Goal: Task Accomplishment & Management: Complete application form

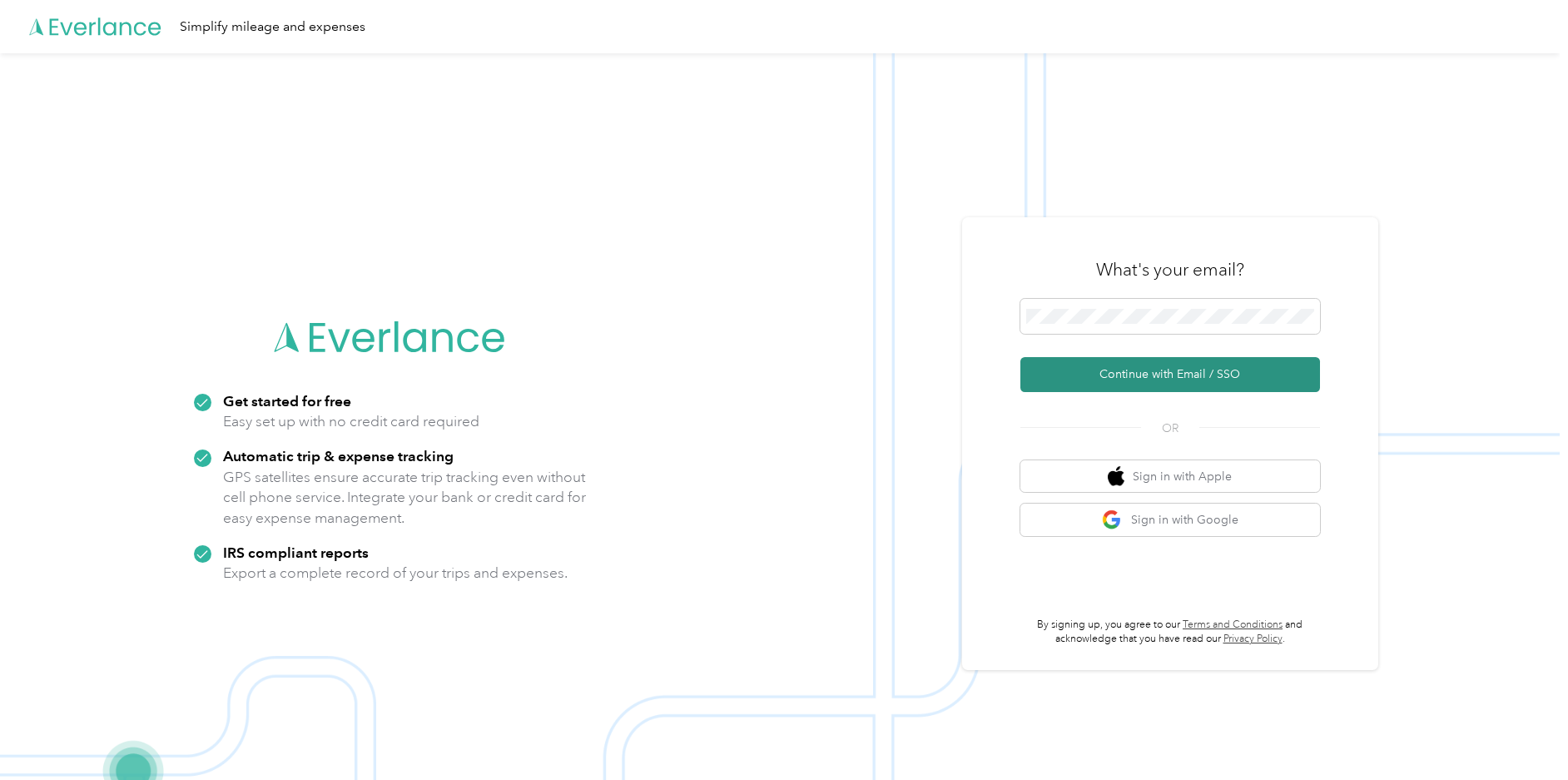
click at [1093, 368] on button "Continue with Email / SSO" at bounding box center [1170, 374] width 299 height 35
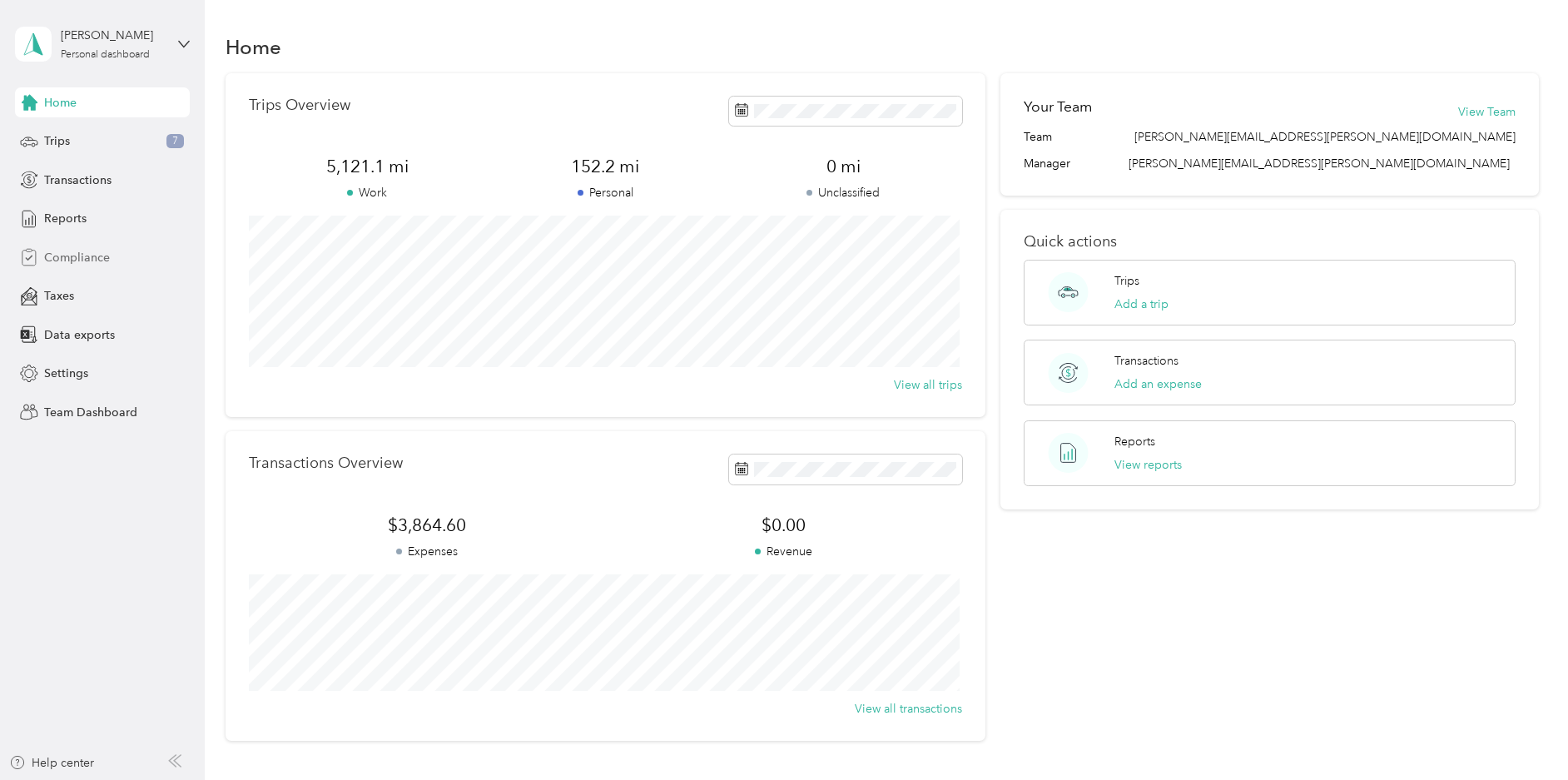
click at [77, 260] on span "Compliance" at bounding box center [78, 258] width 66 height 17
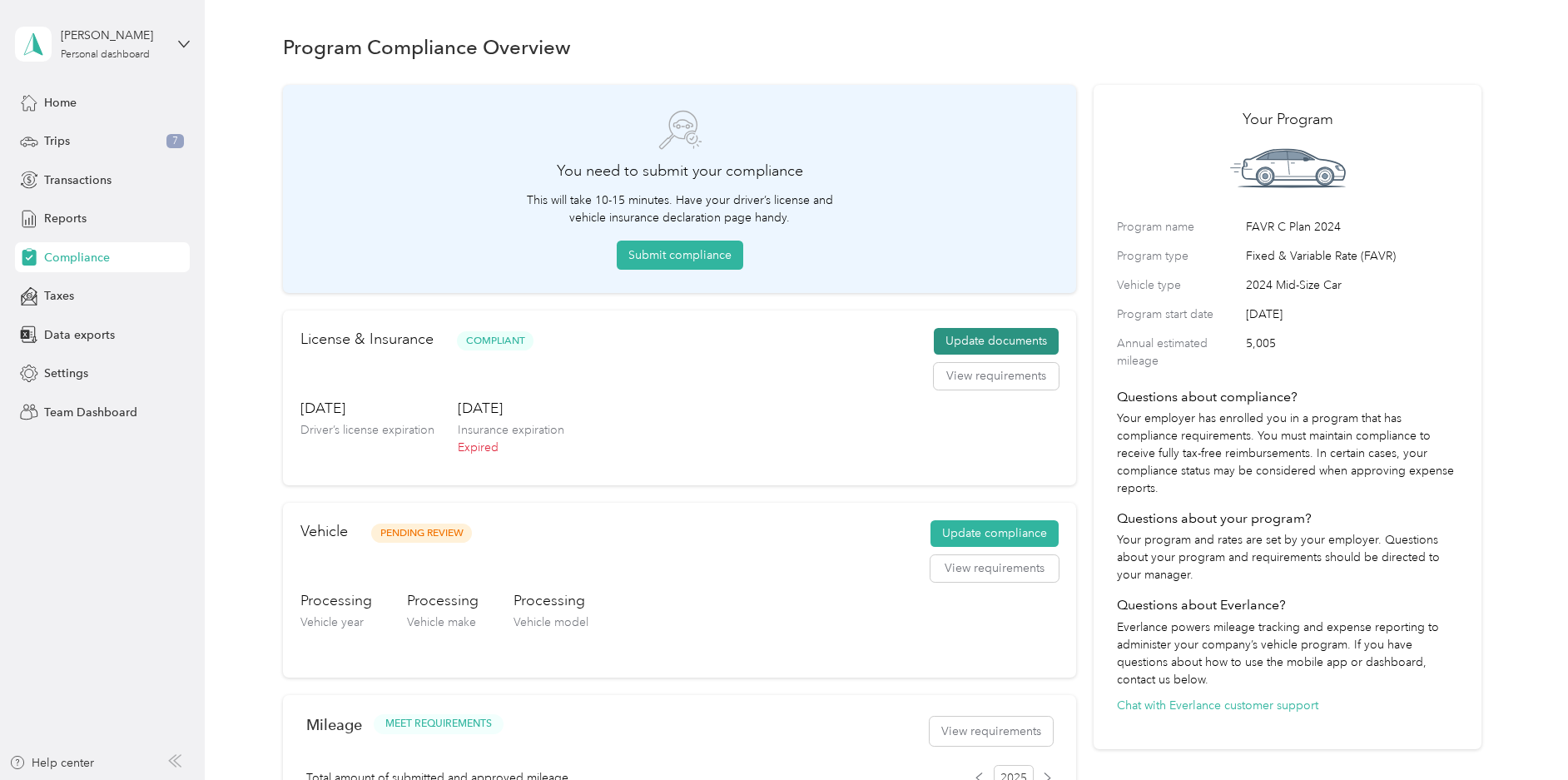
click at [979, 342] on button "Update documents" at bounding box center [995, 340] width 125 height 26
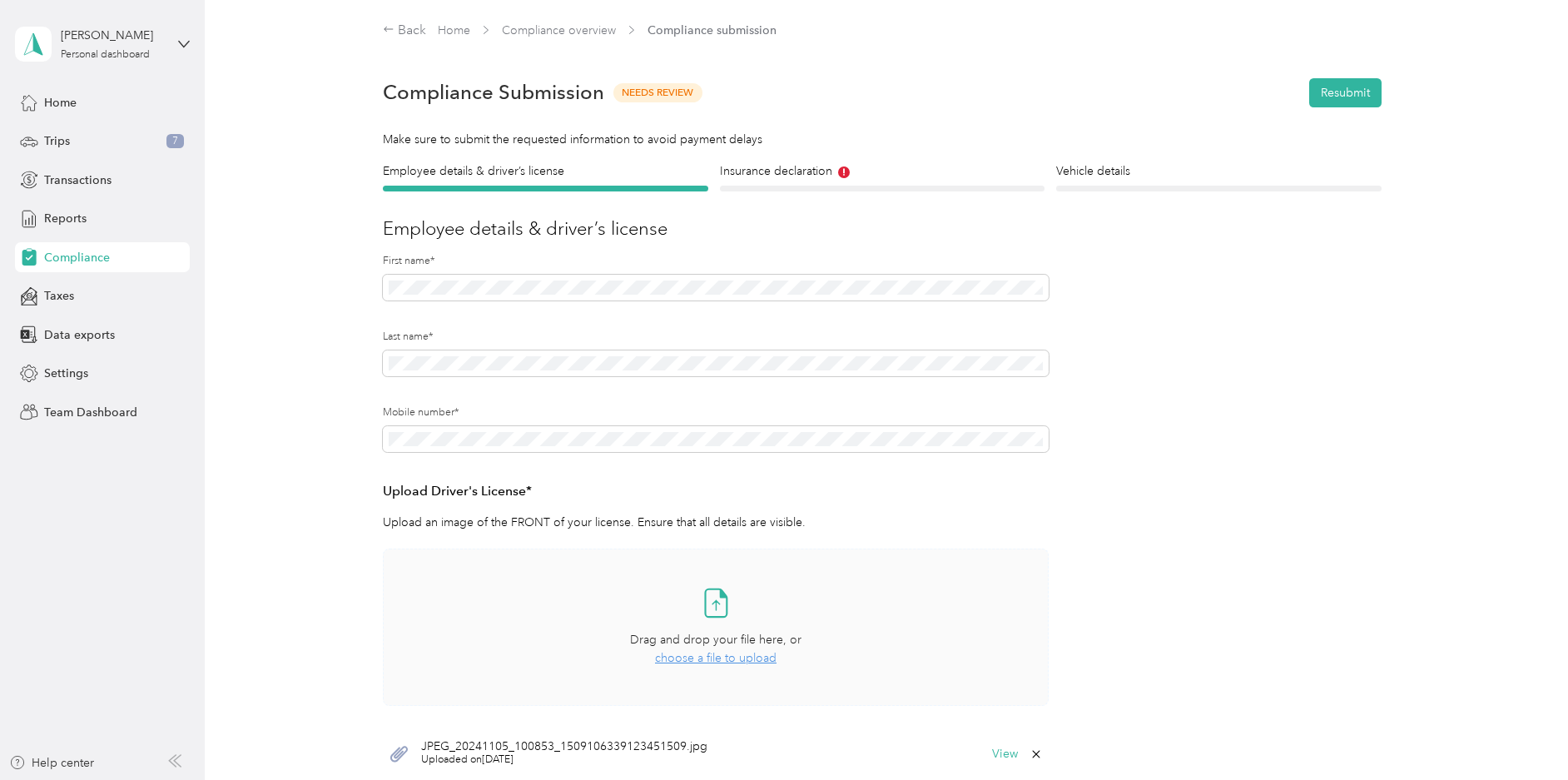
click at [704, 664] on span "choose a file to upload" at bounding box center [715, 658] width 121 height 15
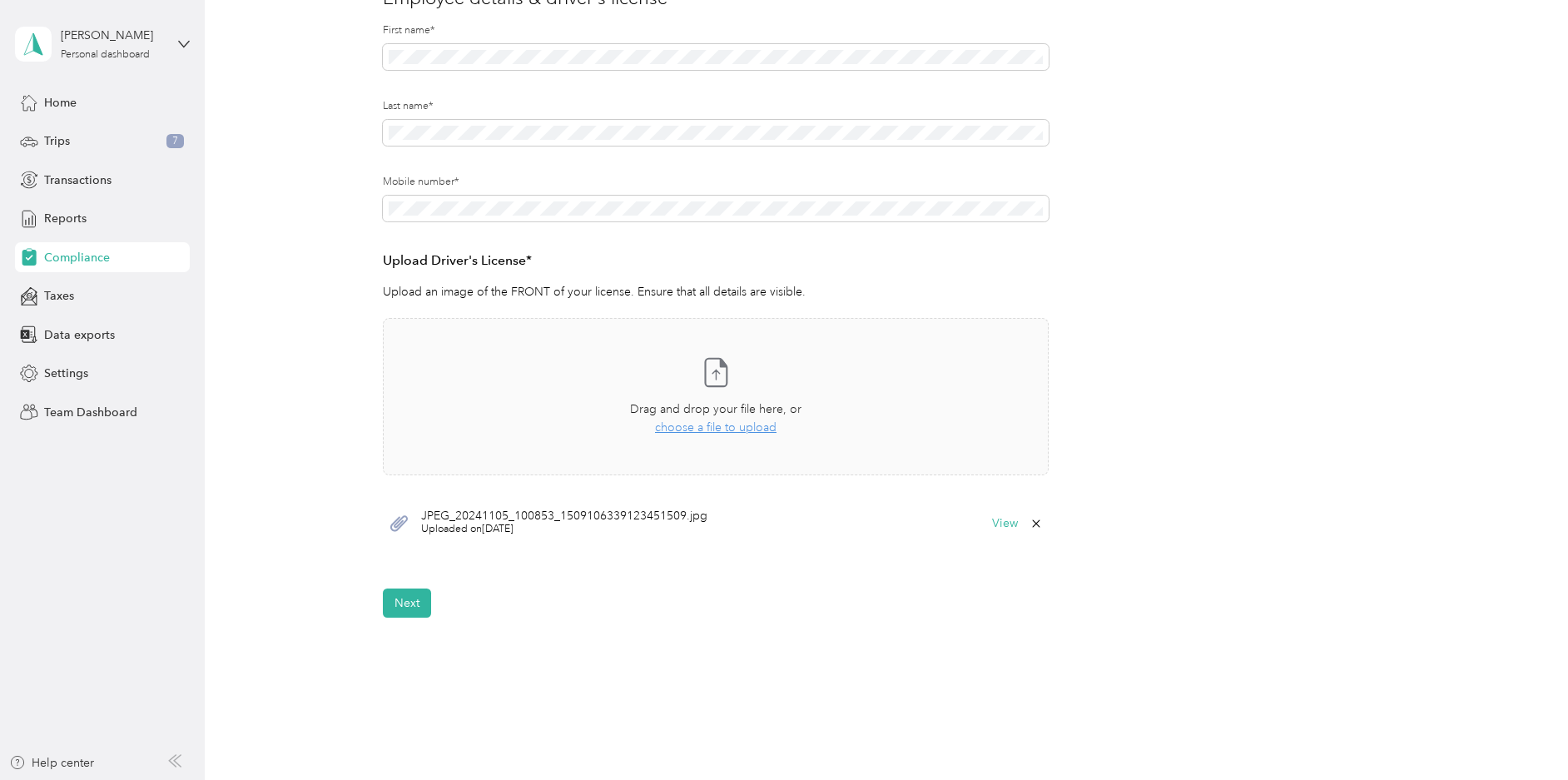
scroll to position [310, 0]
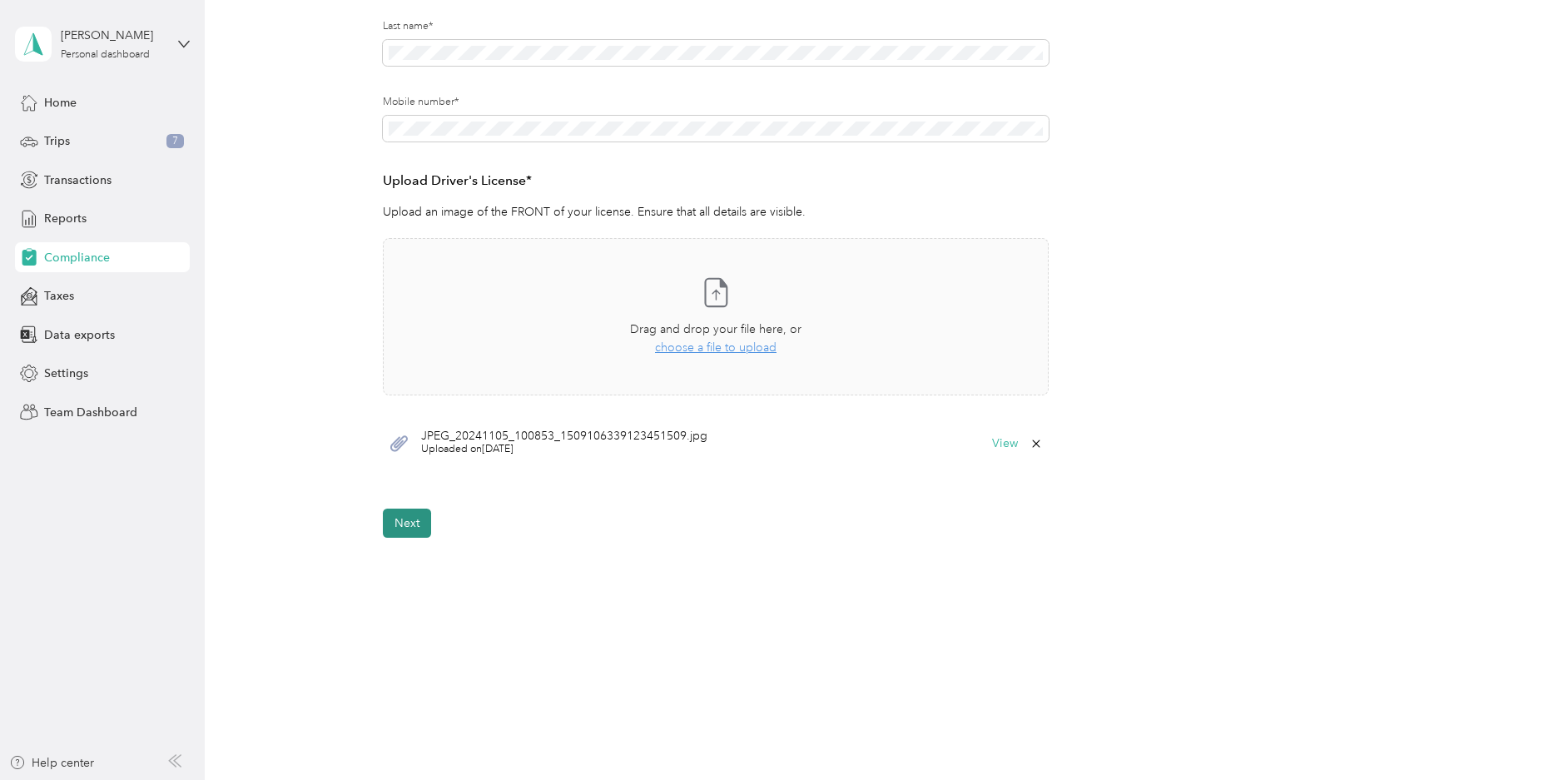
click at [399, 533] on button "Next" at bounding box center [407, 523] width 48 height 29
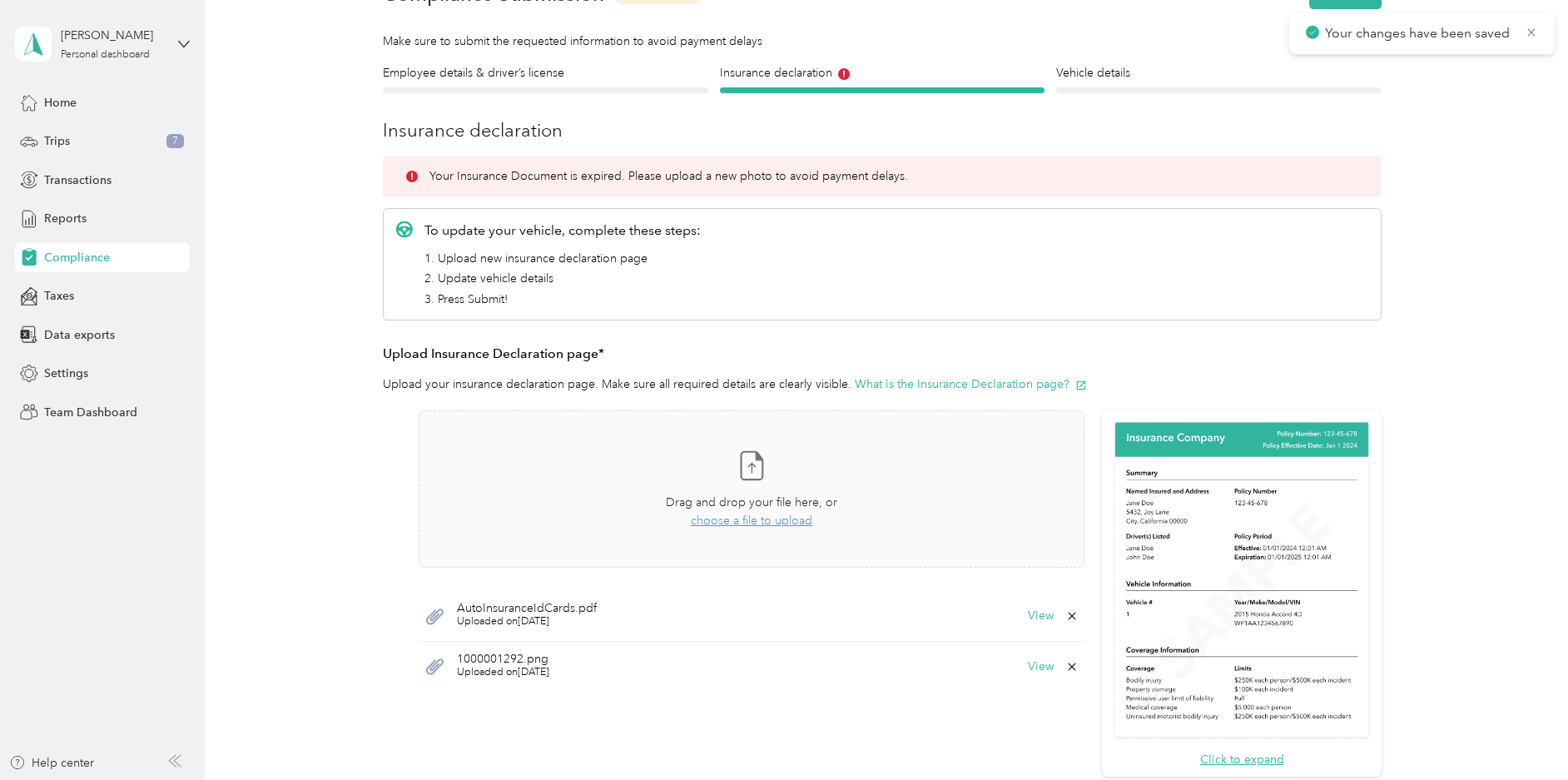
scroll to position [20, 0]
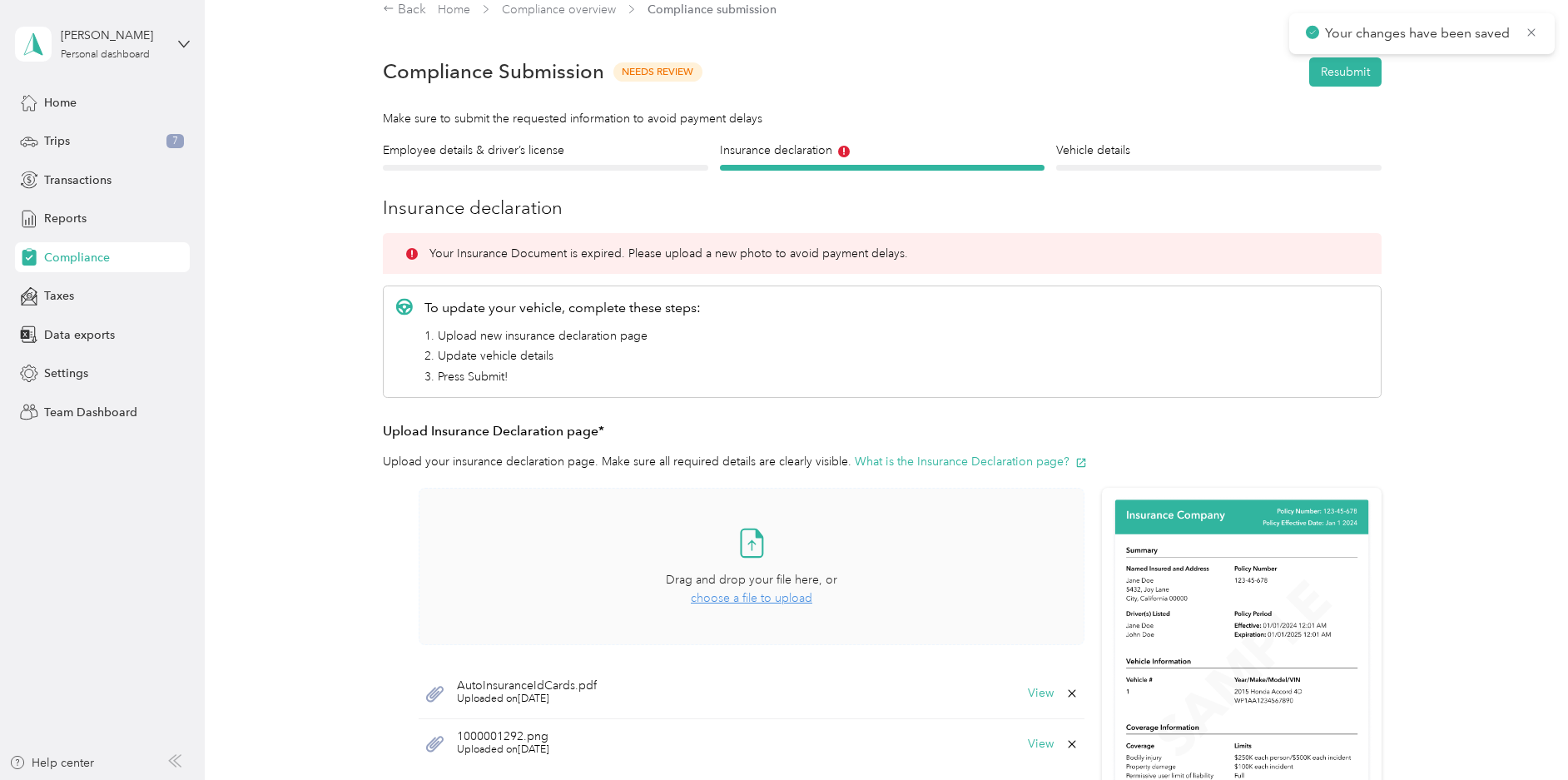
click at [729, 595] on span "choose a file to upload" at bounding box center [751, 598] width 121 height 15
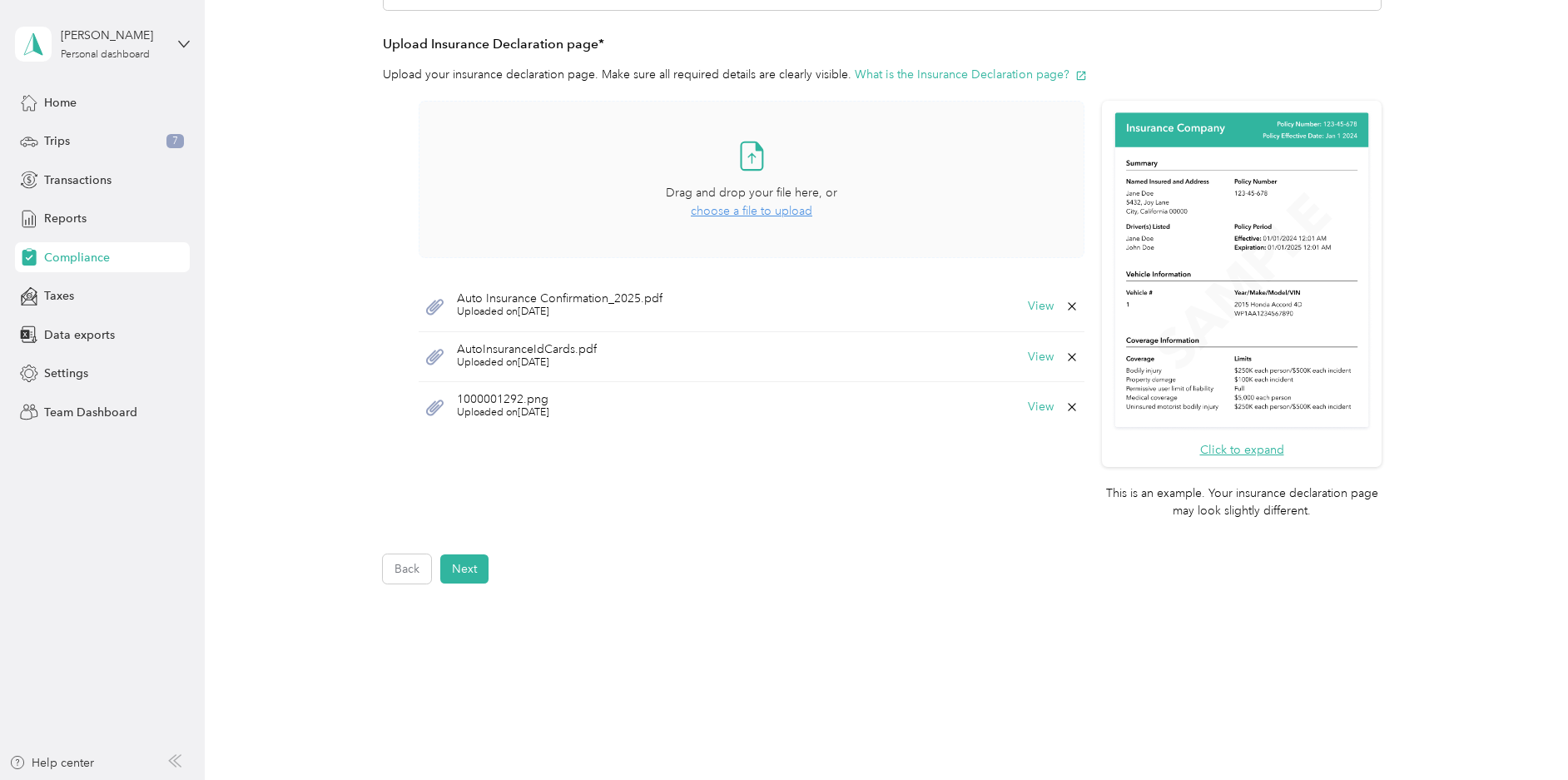
scroll to position [409, 0]
click at [464, 568] on button "Next" at bounding box center [464, 568] width 48 height 29
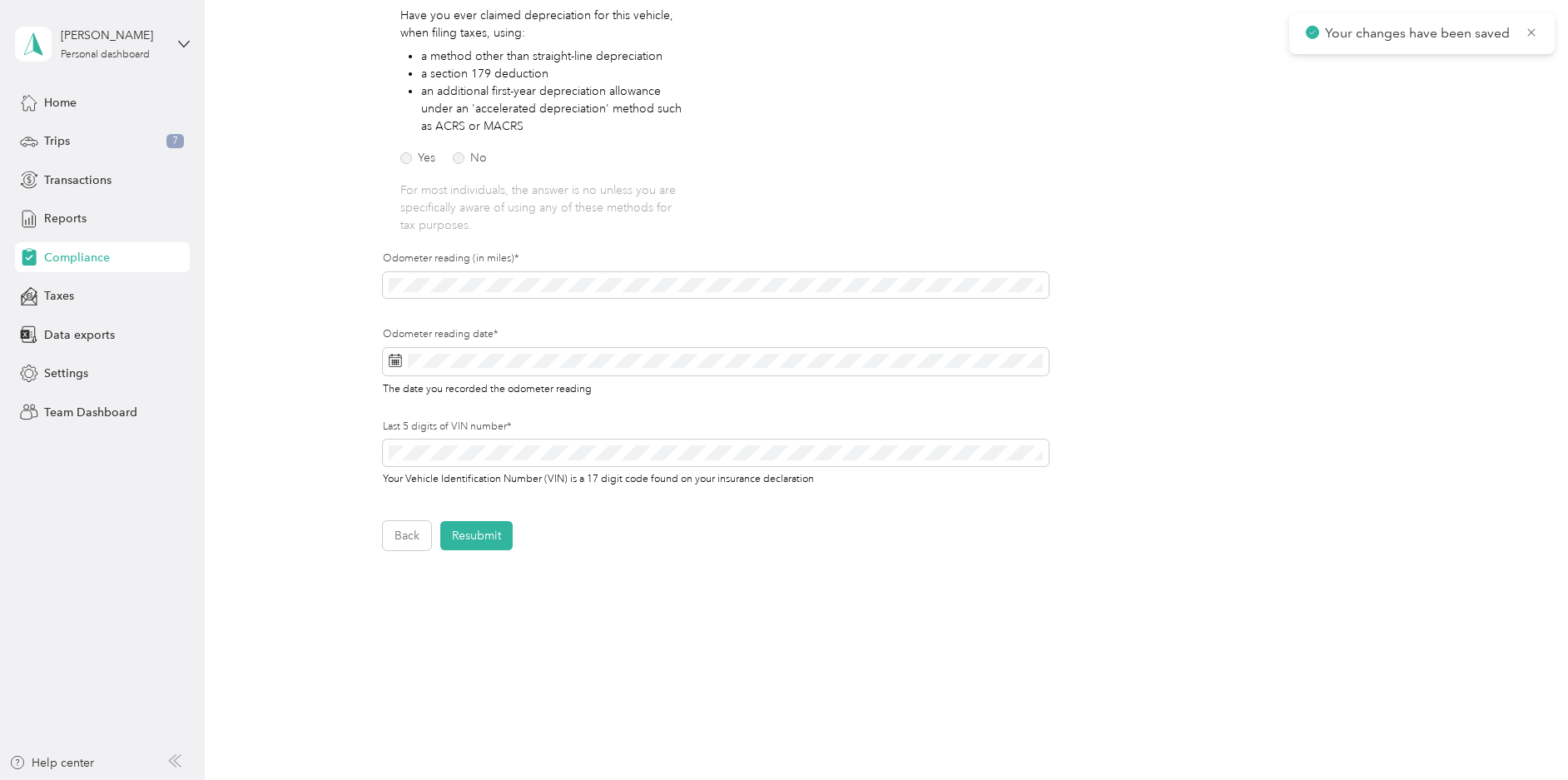
scroll to position [318, 0]
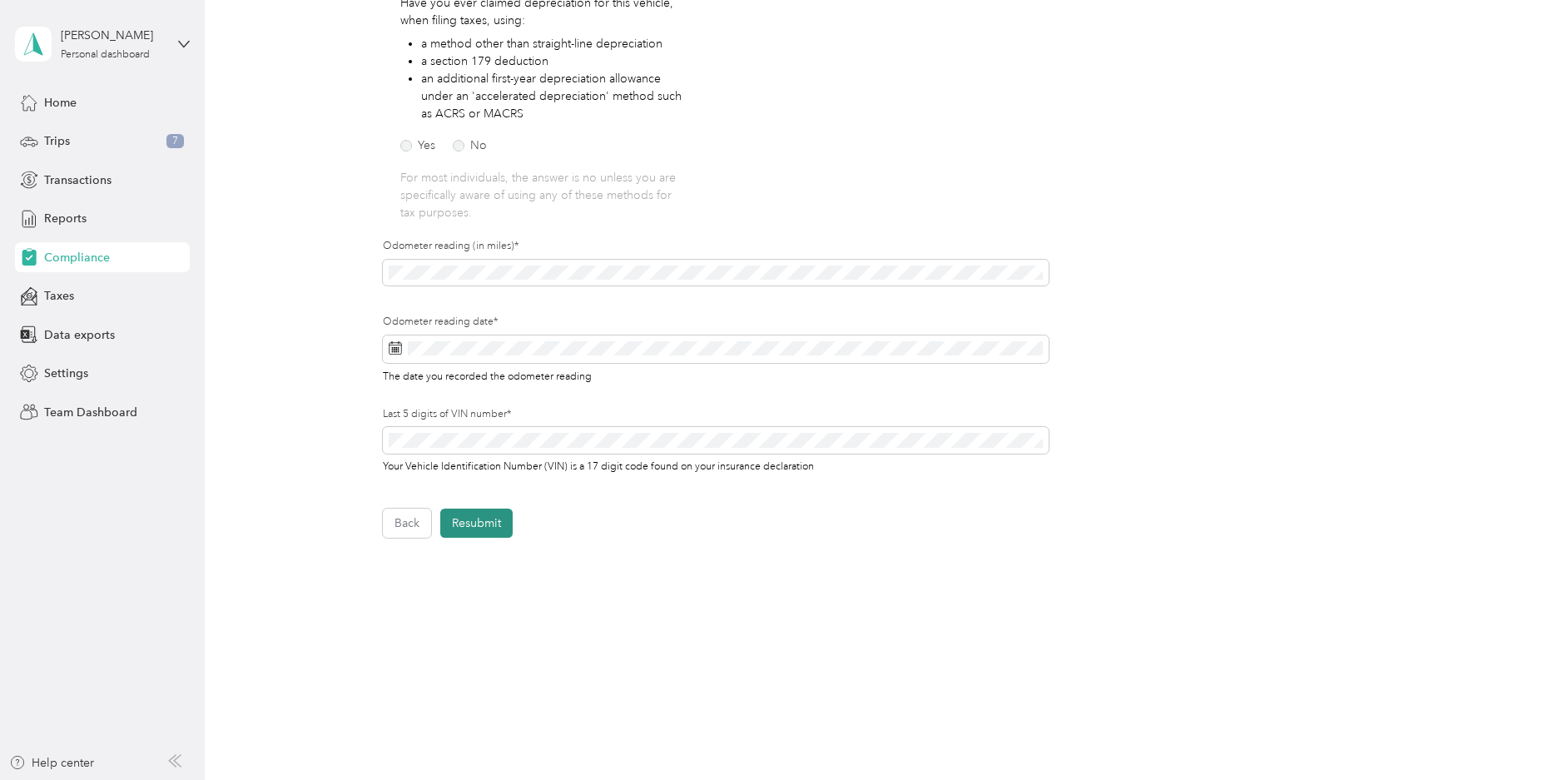
click at [481, 510] on button "Resubmit" at bounding box center [476, 523] width 73 height 29
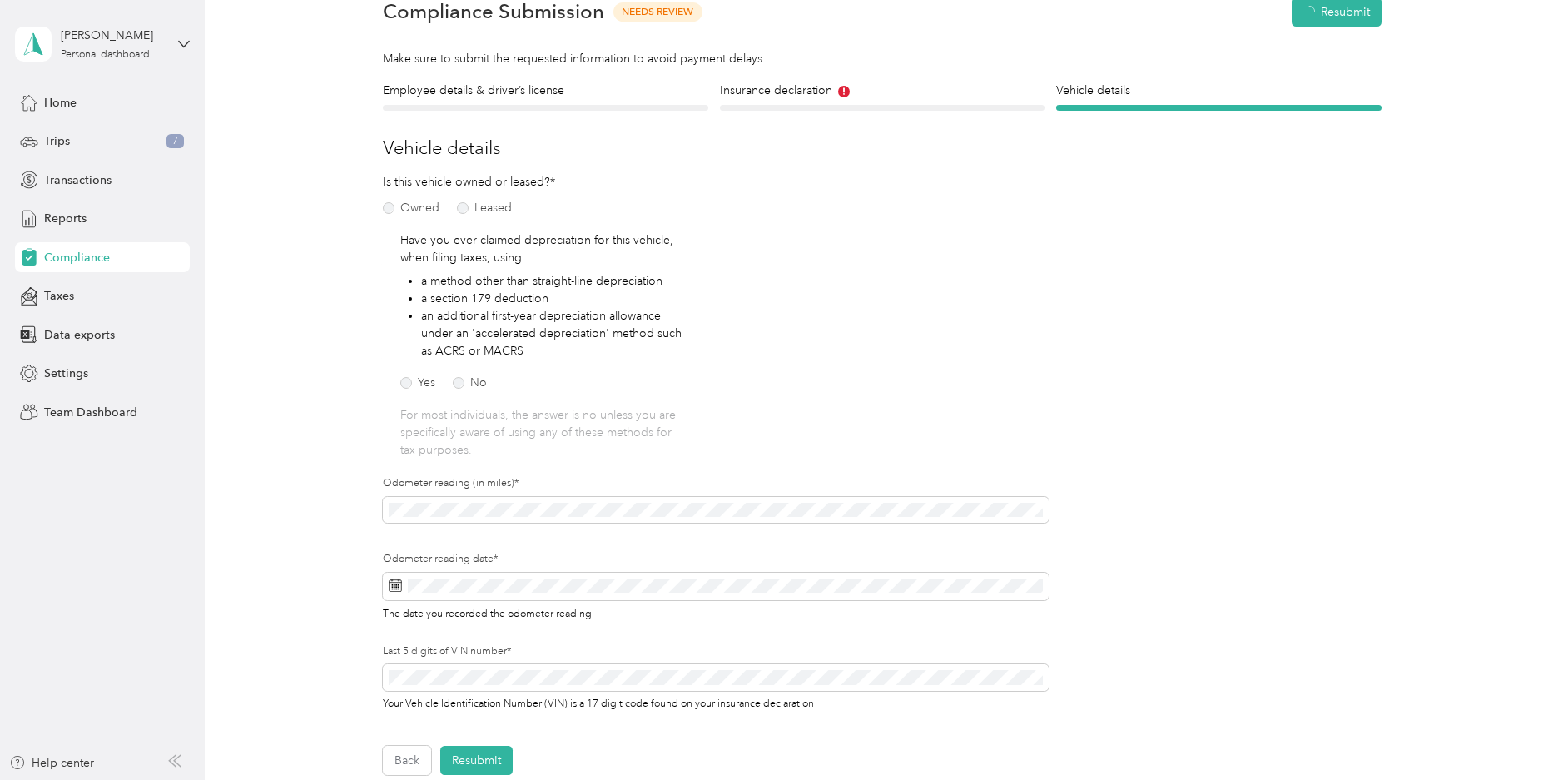
scroll to position [20, 0]
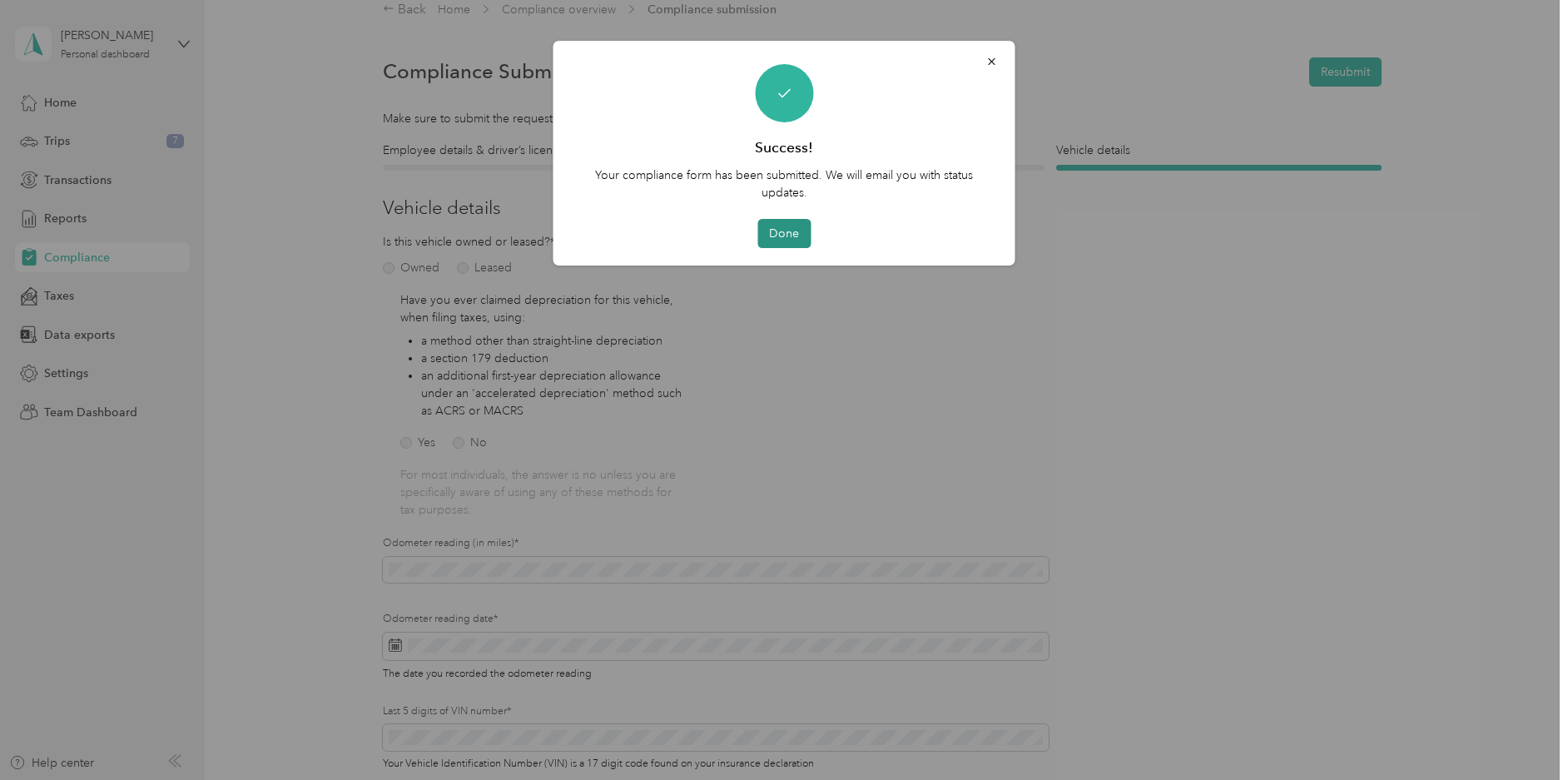
click at [787, 224] on button "Done" at bounding box center [783, 234] width 53 height 29
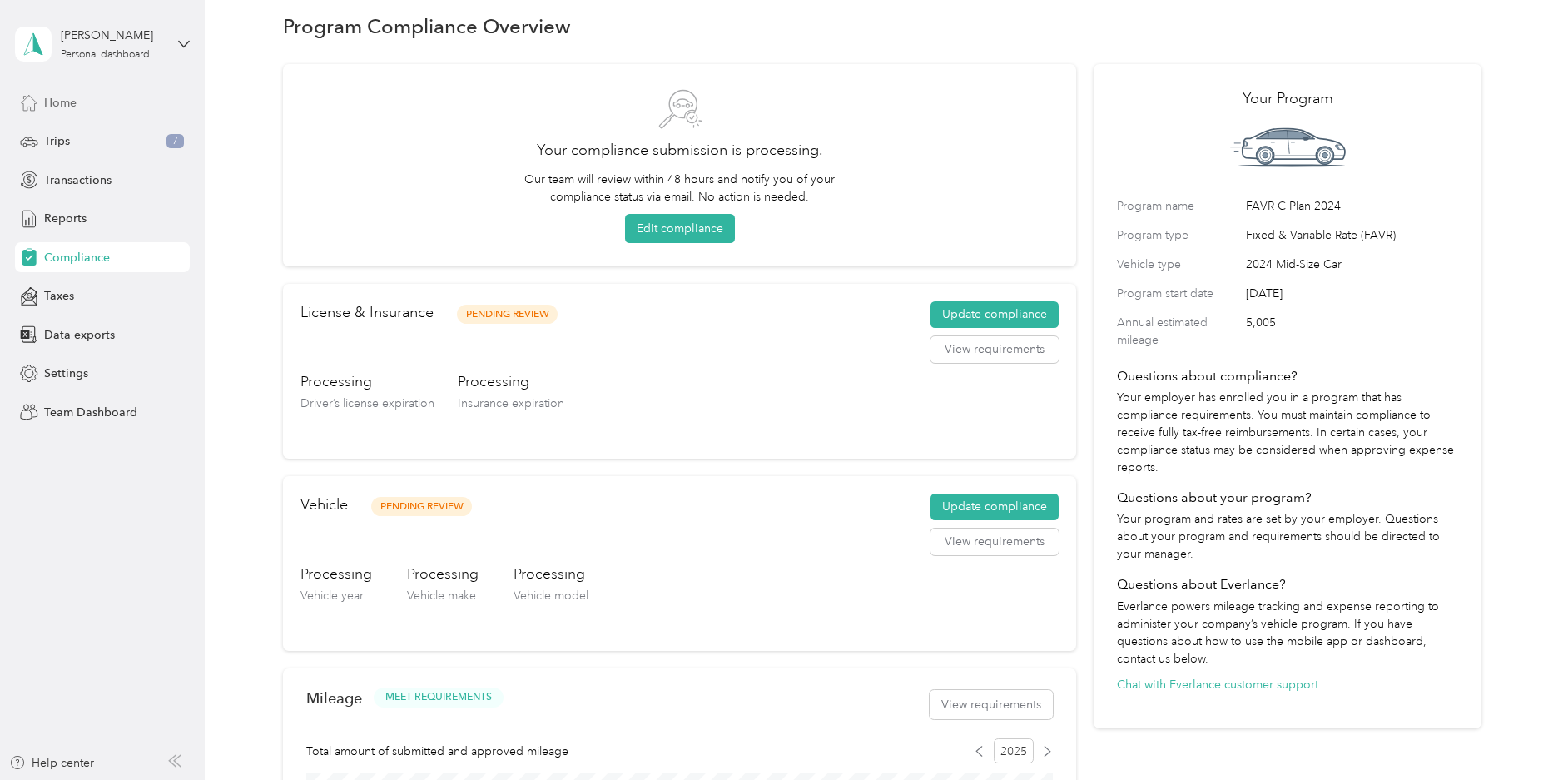
click at [55, 97] on span "Home" at bounding box center [60, 103] width 32 height 17
